Goal: Task Accomplishment & Management: Manage account settings

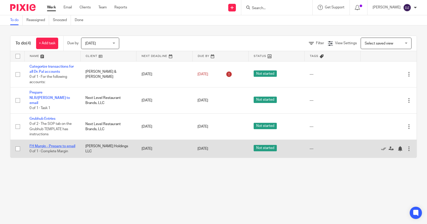
click at [58, 145] on link "FH Margin - Prepare to email" at bounding box center [53, 147] width 46 height 4
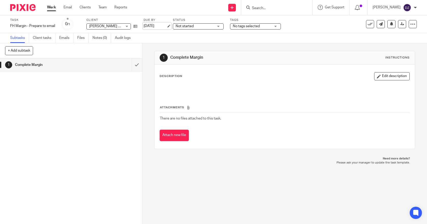
click at [164, 25] on link "[DATE]" at bounding box center [155, 25] width 23 height 5
click at [51, 6] on link "Work" at bounding box center [51, 7] width 9 height 5
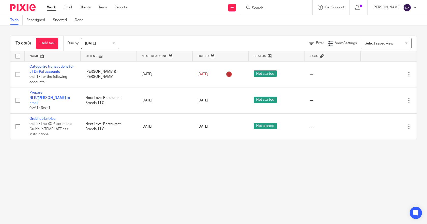
click at [114, 41] on div "Today Today" at bounding box center [100, 43] width 38 height 11
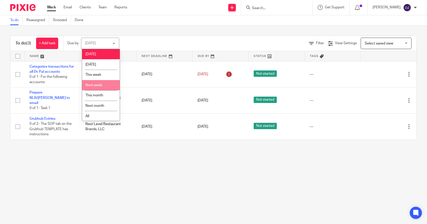
click at [99, 84] on span "Next week" at bounding box center [93, 85] width 17 height 4
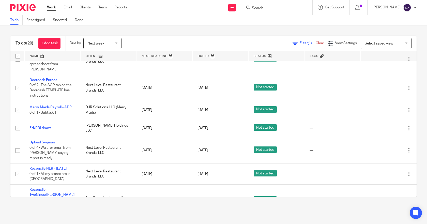
scroll to position [280, 0]
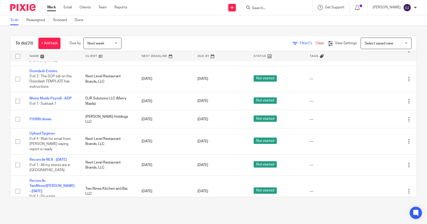
click at [117, 41] on div "Next week Next week" at bounding box center [102, 43] width 38 height 11
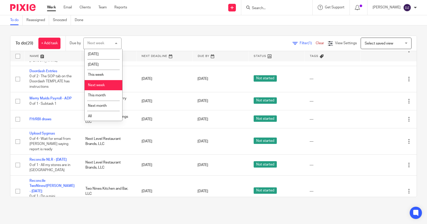
click at [106, 84] on li "Next week" at bounding box center [104, 85] width 38 height 10
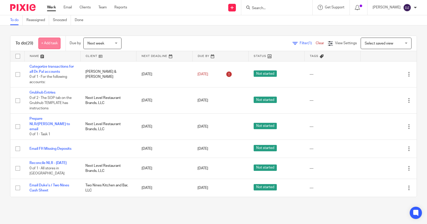
click at [47, 41] on link "+ Add task" at bounding box center [49, 43] width 22 height 11
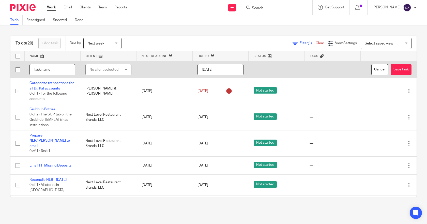
click at [49, 69] on input "text" at bounding box center [53, 69] width 46 height 11
type input "[PERSON_NAME] Daily Sales"
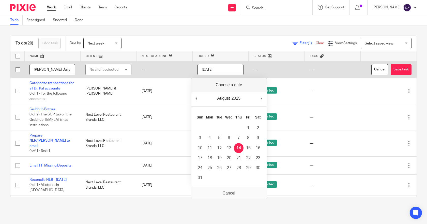
click at [229, 69] on input "[DATE]" at bounding box center [221, 69] width 46 height 11
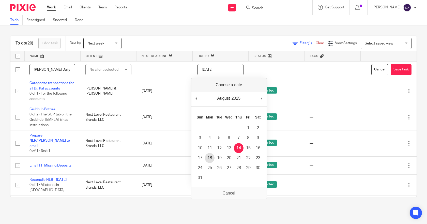
type input "2025-08-18"
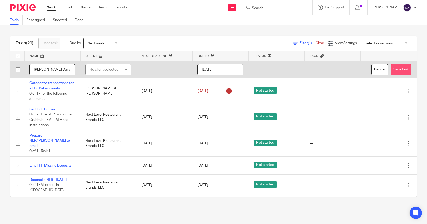
click at [391, 67] on button "Save task" at bounding box center [401, 69] width 21 height 11
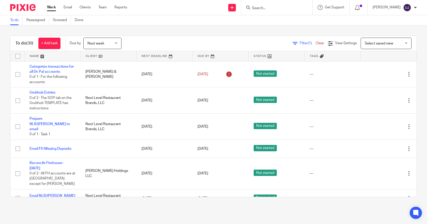
click at [118, 40] on div "Next week Next week" at bounding box center [102, 43] width 38 height 11
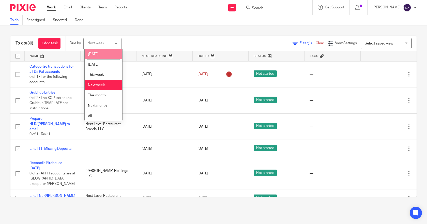
click at [98, 54] on li "[DATE]" at bounding box center [104, 54] width 38 height 10
